Goal: Book appointment/travel/reservation

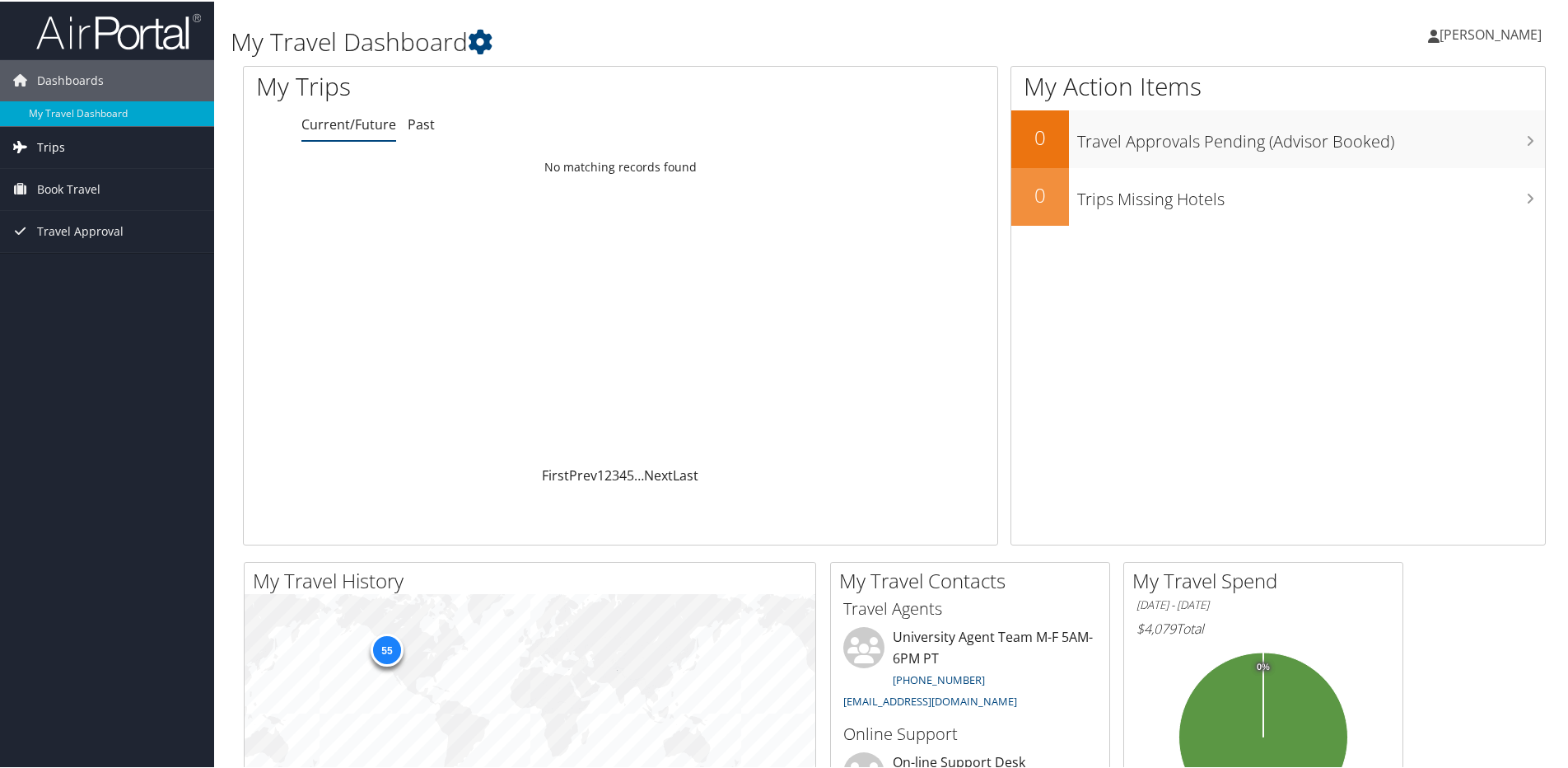
click at [57, 148] on span "Trips" at bounding box center [50, 145] width 28 height 41
click at [49, 145] on span "Trips" at bounding box center [50, 145] width 28 height 41
click at [66, 191] on span "Book Travel" at bounding box center [68, 187] width 64 height 41
click at [86, 278] on link "Book/Manage Online Trips" at bounding box center [106, 270] width 214 height 25
